Goal: Transaction & Acquisition: Register for event/course

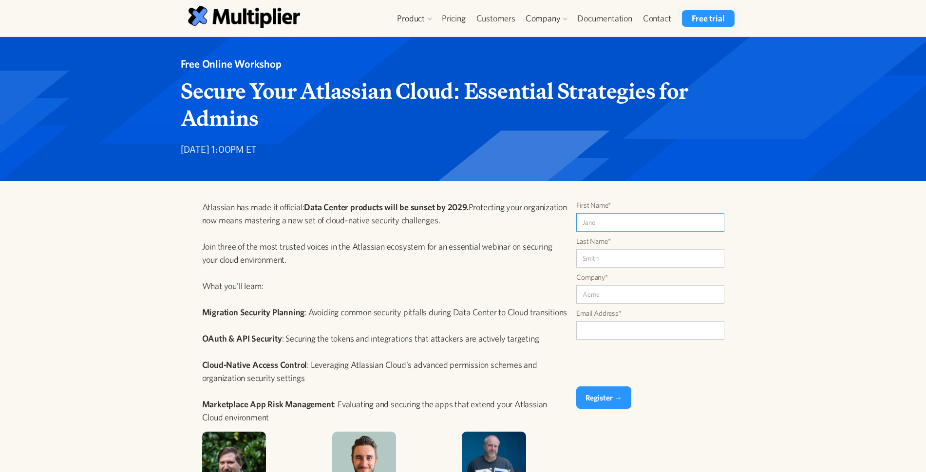
click at [600, 221] on input "First Name*" at bounding box center [650, 222] width 148 height 19
click at [778, 221] on div "Atlassian has made it official: Data Center products will be sunset by 2029. Pr…" at bounding box center [463, 409] width 926 height 457
click at [605, 218] on input "First Name*" at bounding box center [650, 222] width 148 height 19
type input "Stu"
type input "Lees"
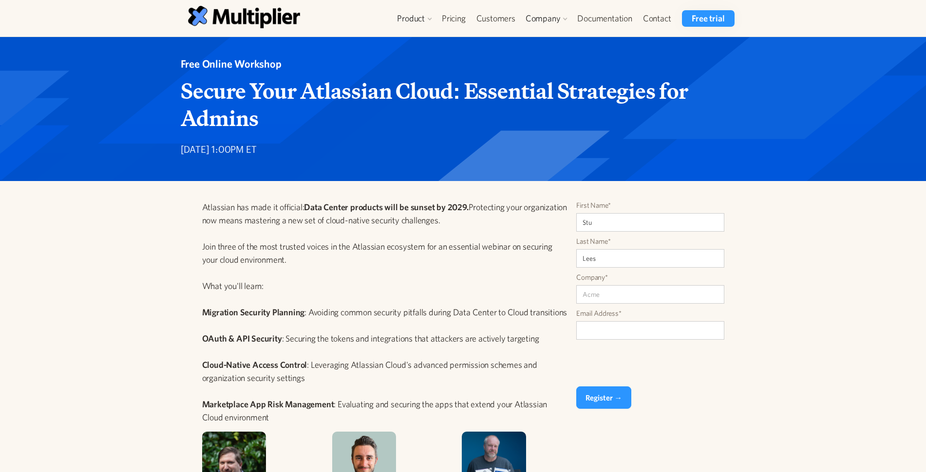
click at [806, 235] on div "Atlassian has made it official: Data Center products will be sunset by 2029. Pr…" at bounding box center [463, 409] width 926 height 457
click at [596, 293] on input "Company*" at bounding box center [650, 294] width 148 height 19
type input "Potent"
drag, startPoint x: 802, startPoint y: 271, endPoint x: 805, endPoint y: 279, distance: 8.1
click at [802, 271] on div "Atlassian has made it official: Data Center products will be sunset by 2029. Pr…" at bounding box center [463, 409] width 926 height 457
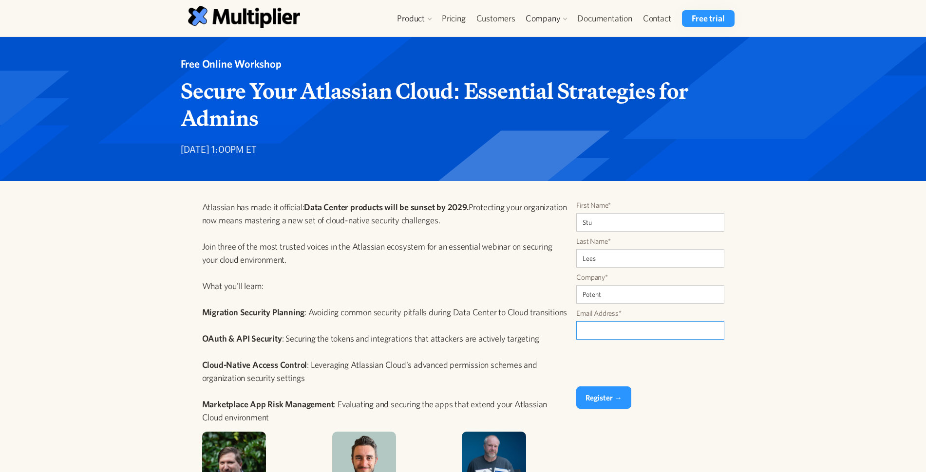
click at [630, 326] on input "Email Address*" at bounding box center [650, 330] width 148 height 19
type input "[EMAIL_ADDRESS][DOMAIN_NAME]"
click at [603, 397] on input "Register →" at bounding box center [603, 398] width 55 height 22
type input "Please wait..."
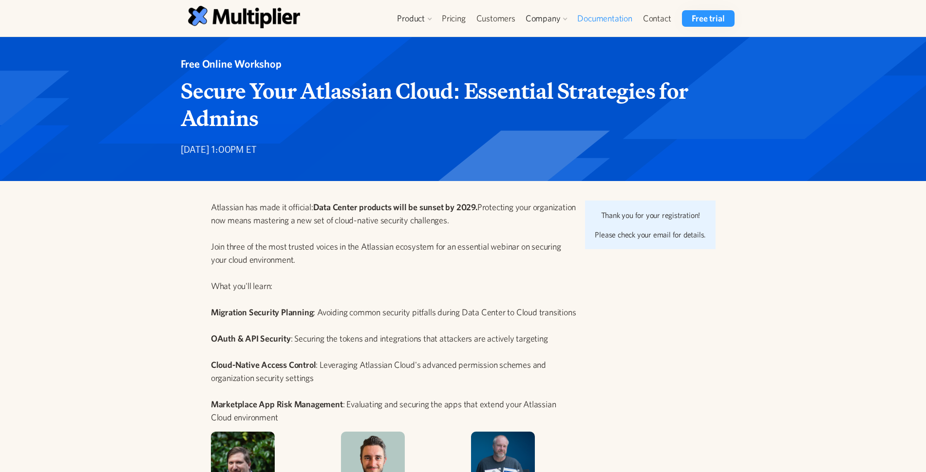
click at [604, 16] on link "Documentation" at bounding box center [604, 18] width 65 height 17
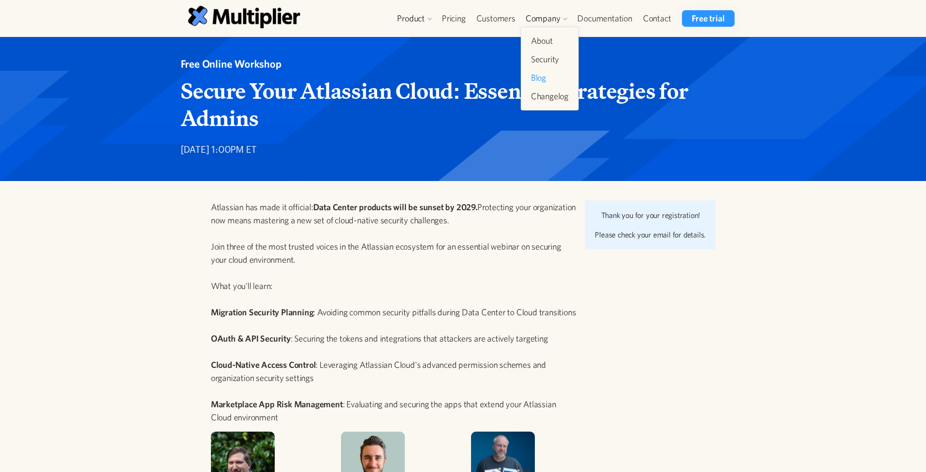
click at [540, 77] on link "Blog" at bounding box center [549, 78] width 45 height 18
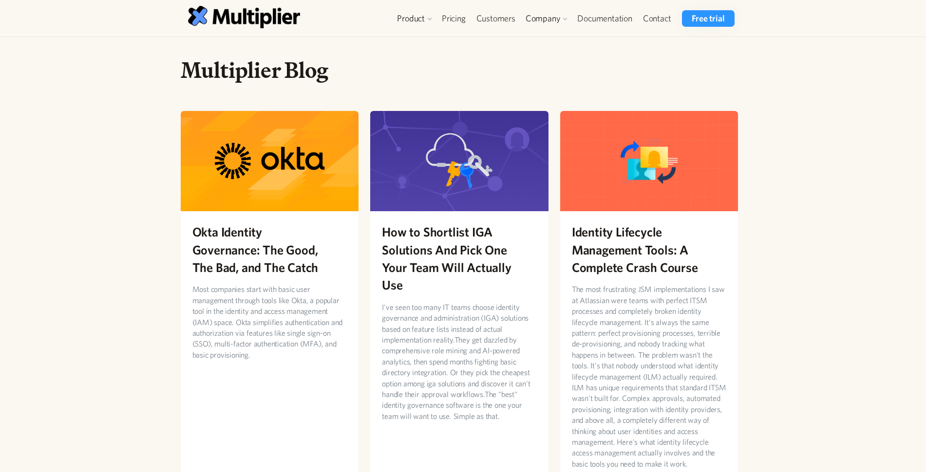
drag, startPoint x: 87, startPoint y: 106, endPoint x: 87, endPoint y: 97, distance: 8.8
